Goal: Task Accomplishment & Management: Use online tool/utility

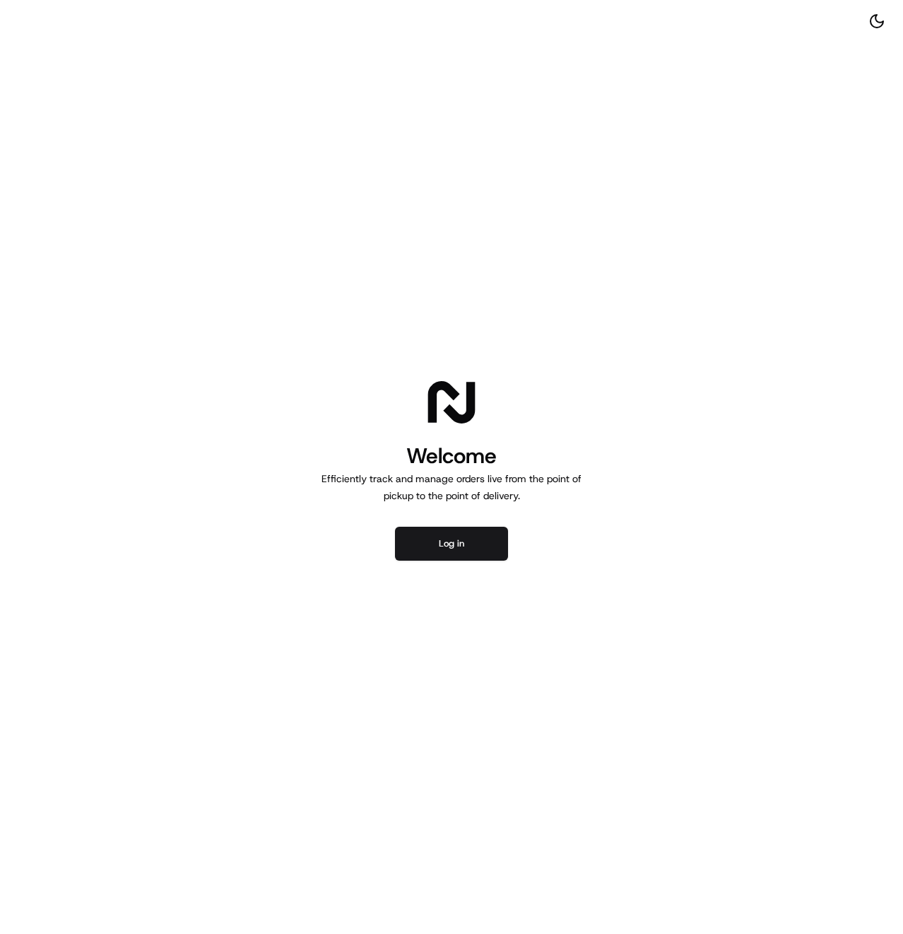
click at [457, 568] on div "Welcome Efficiently track and manage orders live from the point of pickup to th…" at bounding box center [451, 467] width 903 height 934
click at [458, 551] on button "Log in" at bounding box center [451, 544] width 113 height 34
